Goal: Use online tool/utility: Utilize a website feature to perform a specific function

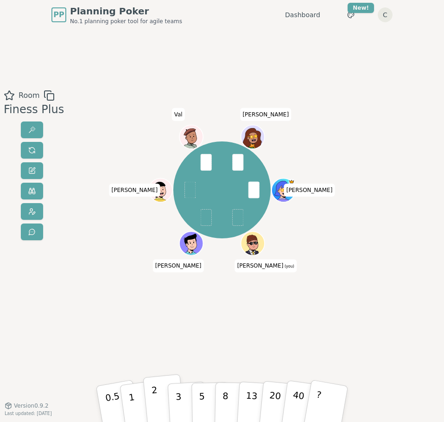
click at [160, 399] on button "2" at bounding box center [164, 403] width 42 height 59
click at [176, 399] on p "3" at bounding box center [179, 403] width 8 height 41
click at [161, 401] on button "2" at bounding box center [164, 403] width 42 height 59
click at [184, 397] on button "3" at bounding box center [187, 403] width 40 height 57
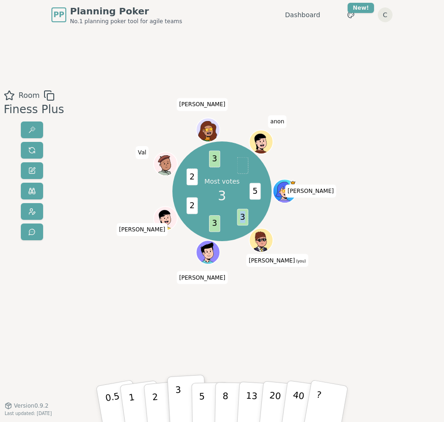
click at [241, 218] on span "3" at bounding box center [242, 217] width 11 height 17
click at [246, 218] on span "3" at bounding box center [242, 217] width 11 height 17
click at [155, 398] on p "2" at bounding box center [156, 403] width 10 height 41
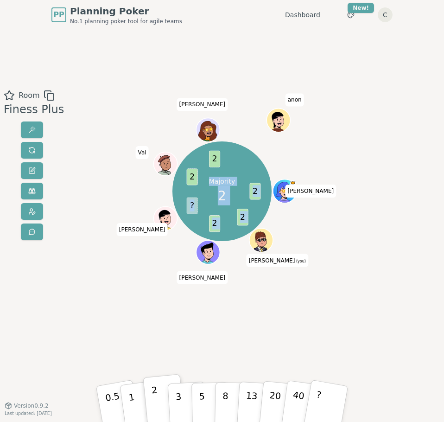
drag, startPoint x: 195, startPoint y: 204, endPoint x: 186, endPoint y: 205, distance: 9.4
click at [186, 205] on div "Majority 2 2 2 2 ? 2 2 [PERSON_NAME] (you) [PERSON_NAME] [PERSON_NAME] christel…" at bounding box center [222, 191] width 100 height 100
click at [194, 206] on span "?" at bounding box center [192, 205] width 11 height 17
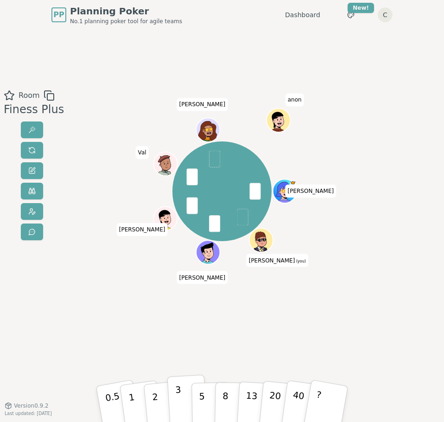
click at [175, 401] on button "3" at bounding box center [187, 403] width 40 height 57
click at [156, 399] on p "2" at bounding box center [156, 403] width 10 height 41
click at [201, 392] on p "5" at bounding box center [202, 403] width 6 height 41
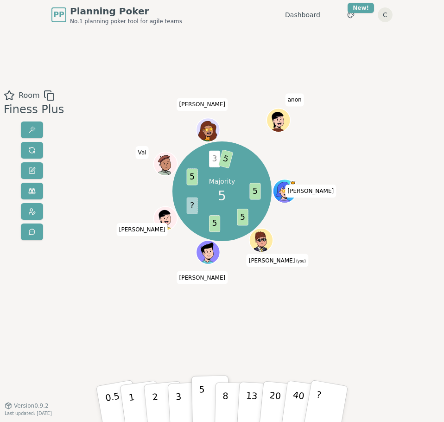
click at [219, 162] on div "Majority 5 5 5 5 ? 5 3 5 [PERSON_NAME] (you) [PERSON_NAME] [PERSON_NAME] christ…" at bounding box center [222, 191] width 100 height 100
